Goal: Information Seeking & Learning: Get advice/opinions

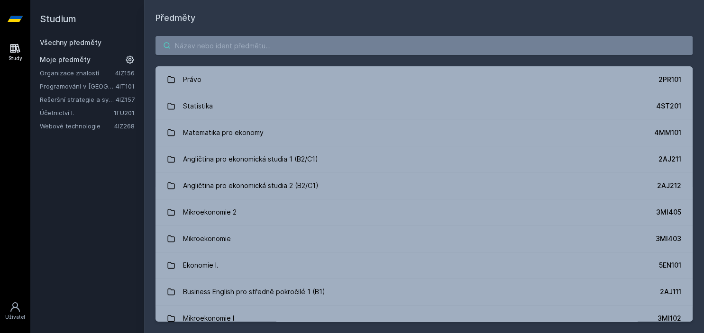
click at [185, 53] on input "search" at bounding box center [423, 45] width 537 height 19
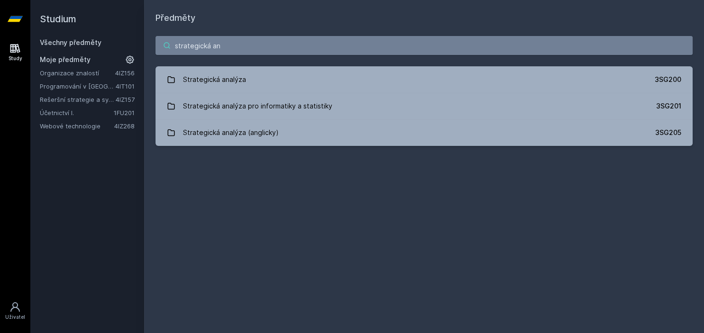
type input "strategická an"
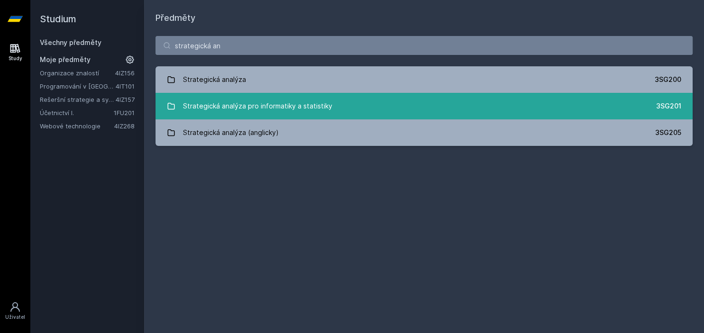
click at [251, 104] on div "Strategická analýza pro informatiky a statistiky" at bounding box center [257, 106] width 149 height 19
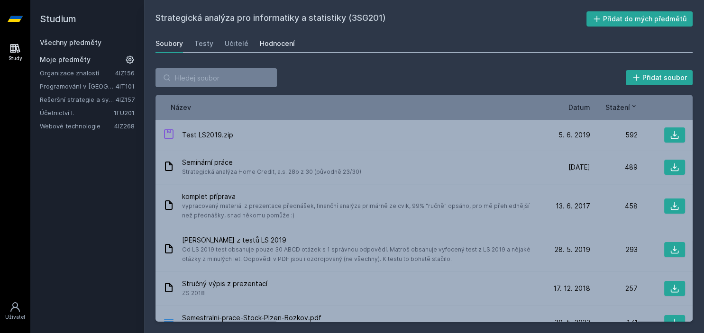
click at [280, 37] on link "Hodnocení" at bounding box center [277, 43] width 35 height 19
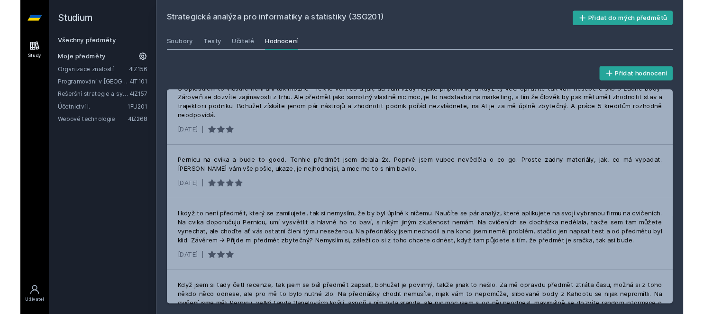
scroll to position [383, 0]
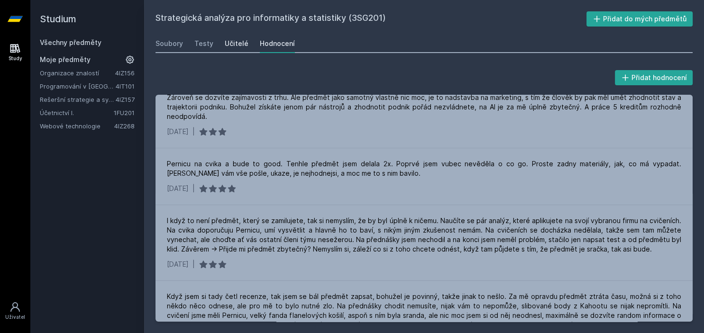
click at [230, 43] on div "Učitelé" at bounding box center [237, 43] width 24 height 9
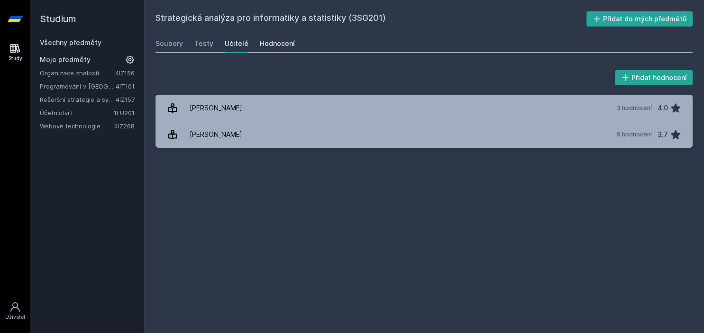
click at [273, 46] on div "Hodnocení" at bounding box center [277, 43] width 35 height 9
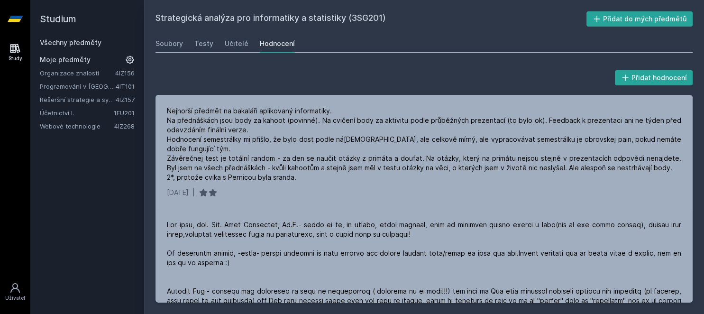
click at [648, 177] on div "Nejhorší předmět na bakaláři aplikovaný informatiky. Na přednáškách jsou body z…" at bounding box center [423, 152] width 537 height 114
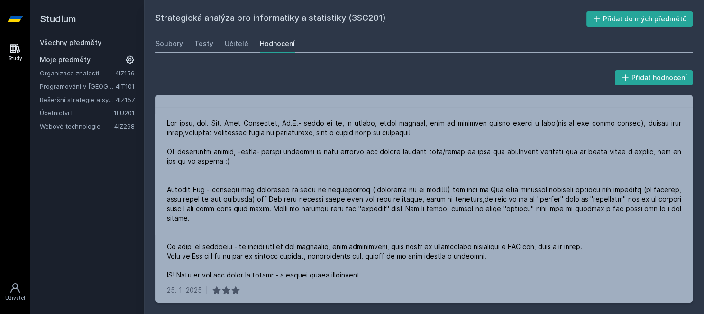
scroll to position [263, 0]
